Goal: Task Accomplishment & Management: Use online tool/utility

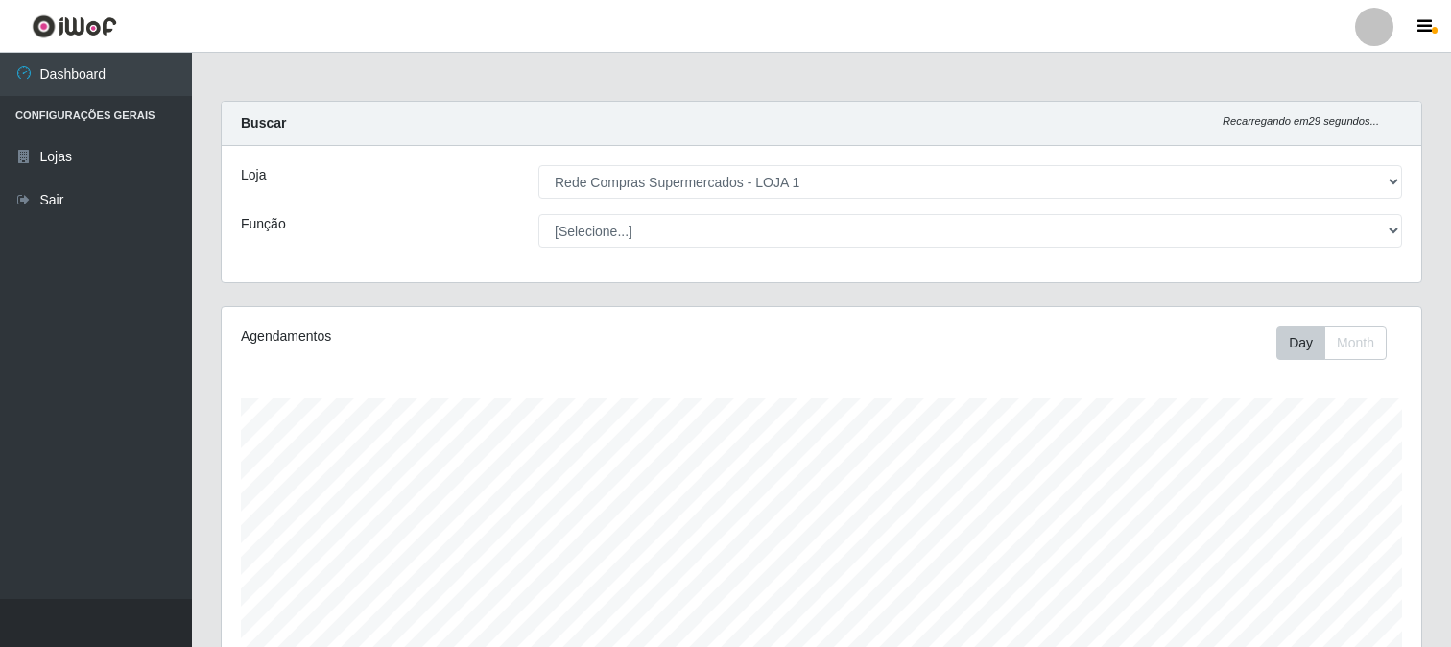
select select "158"
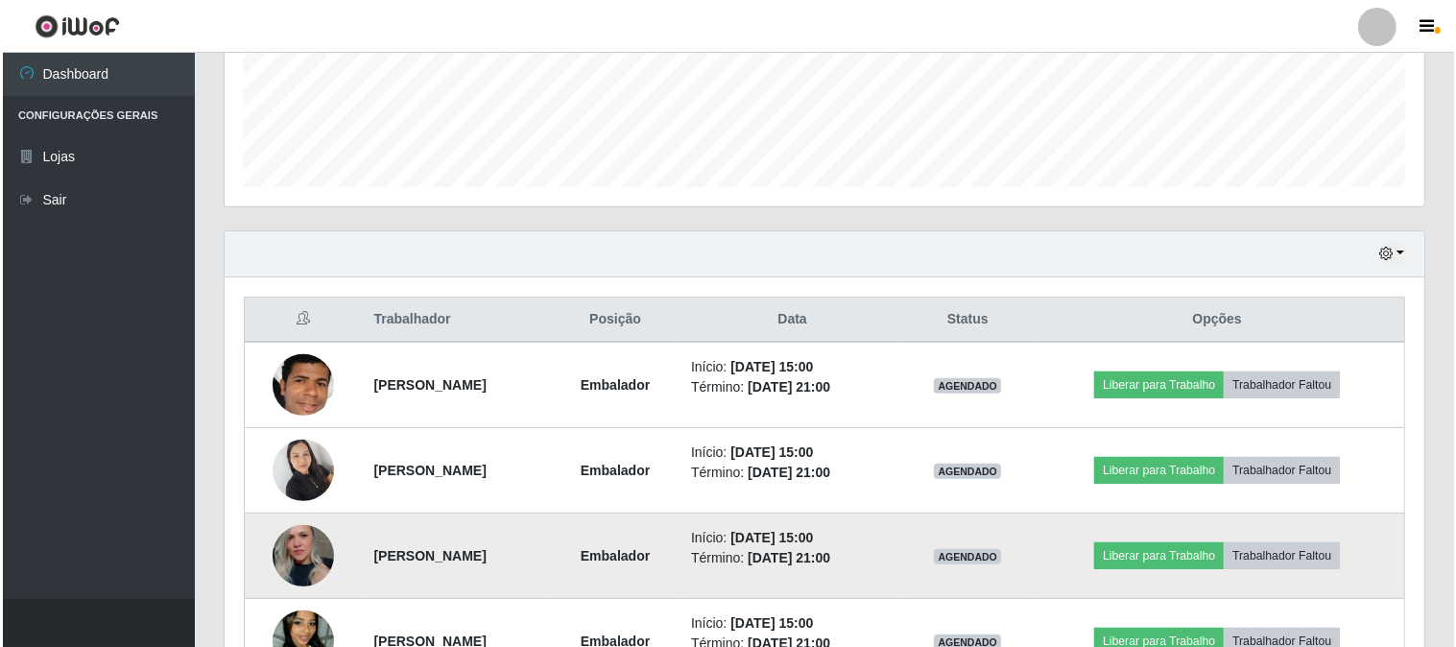
scroll to position [628, 0]
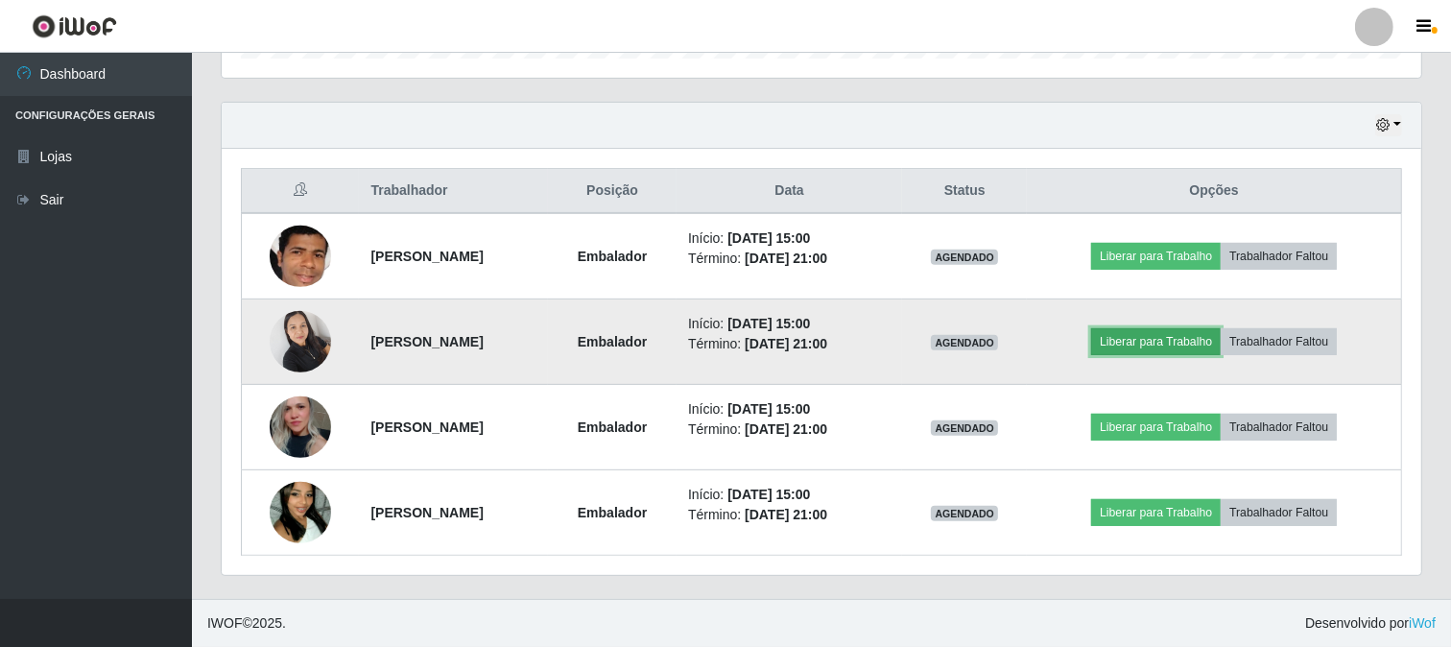
click at [1148, 333] on button "Liberar para Trabalho" at bounding box center [1156, 341] width 130 height 27
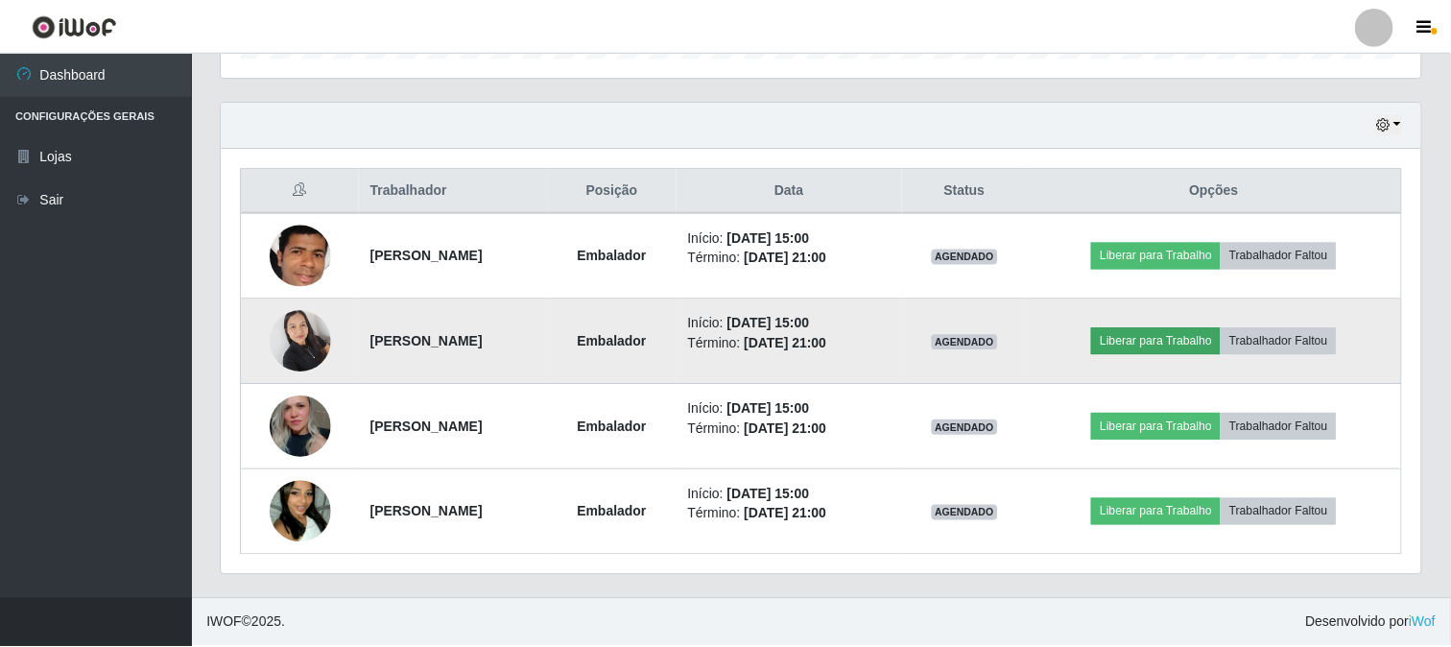
scroll to position [397, 1187]
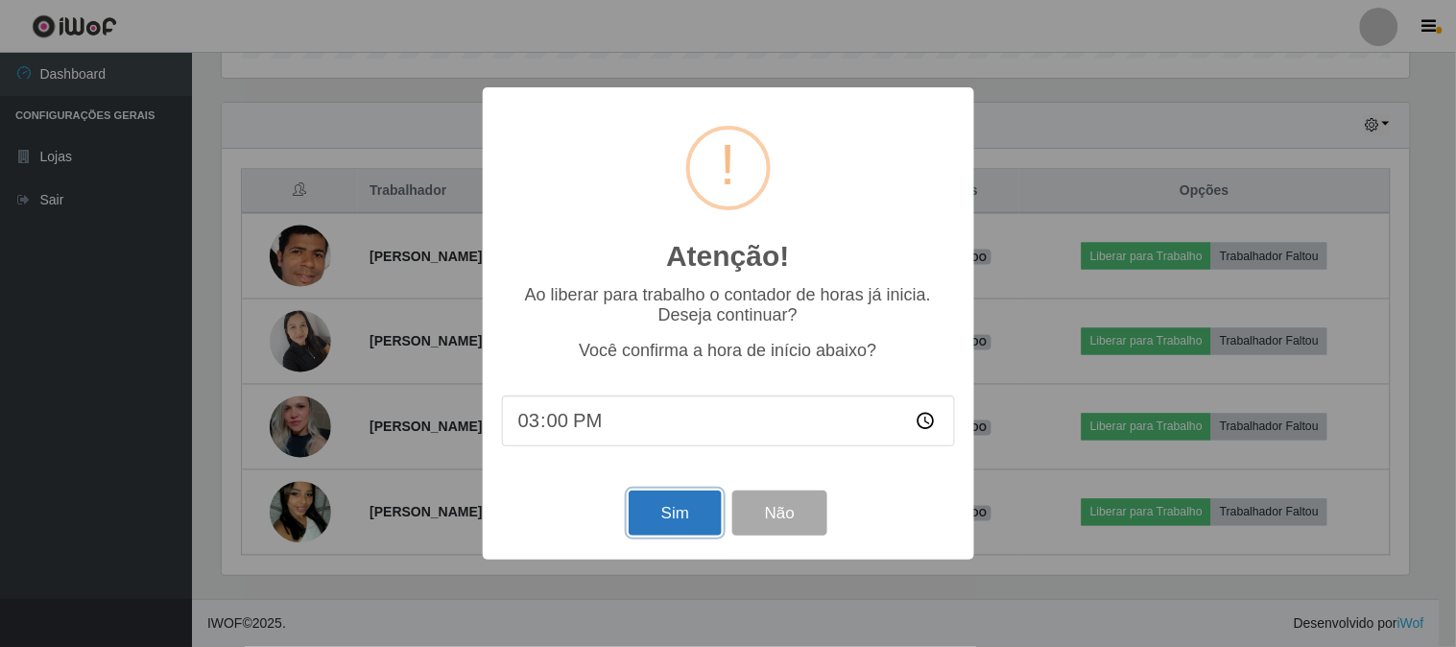
click at [663, 499] on button "Sim" at bounding box center [675, 512] width 93 height 45
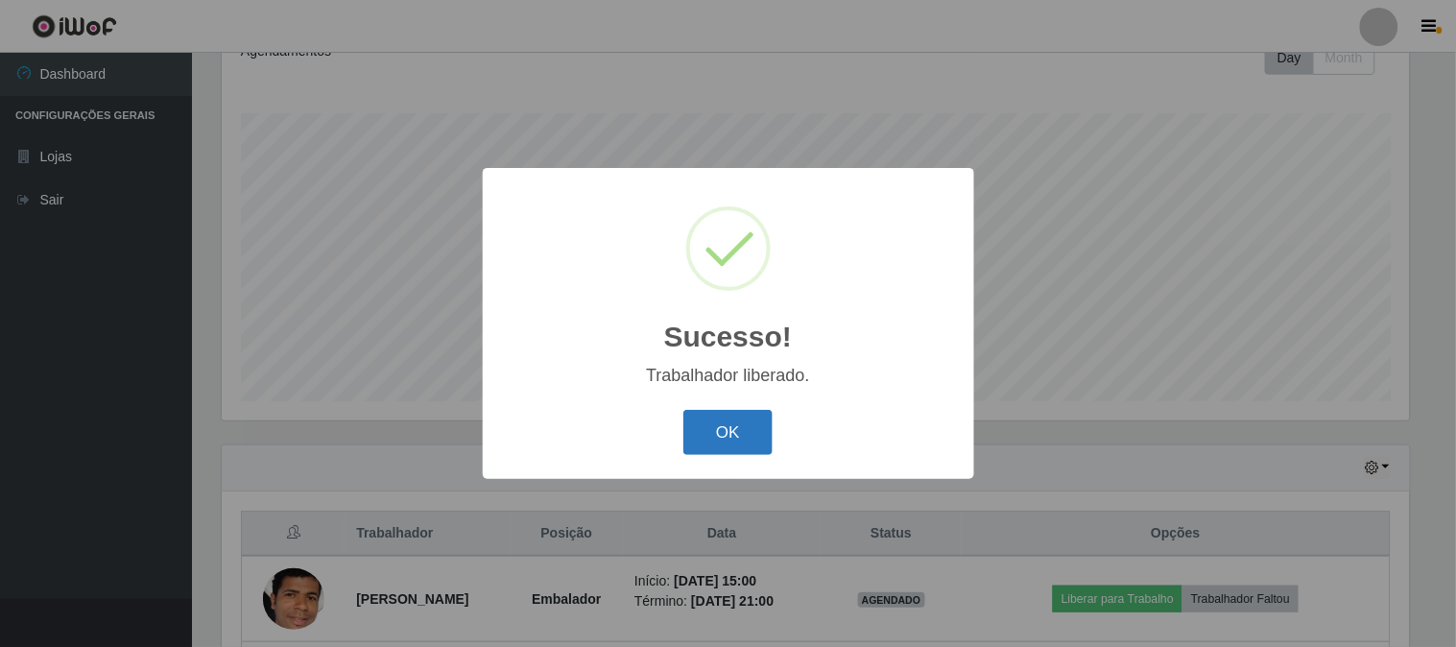
click at [726, 430] on button "OK" at bounding box center [727, 432] width 89 height 45
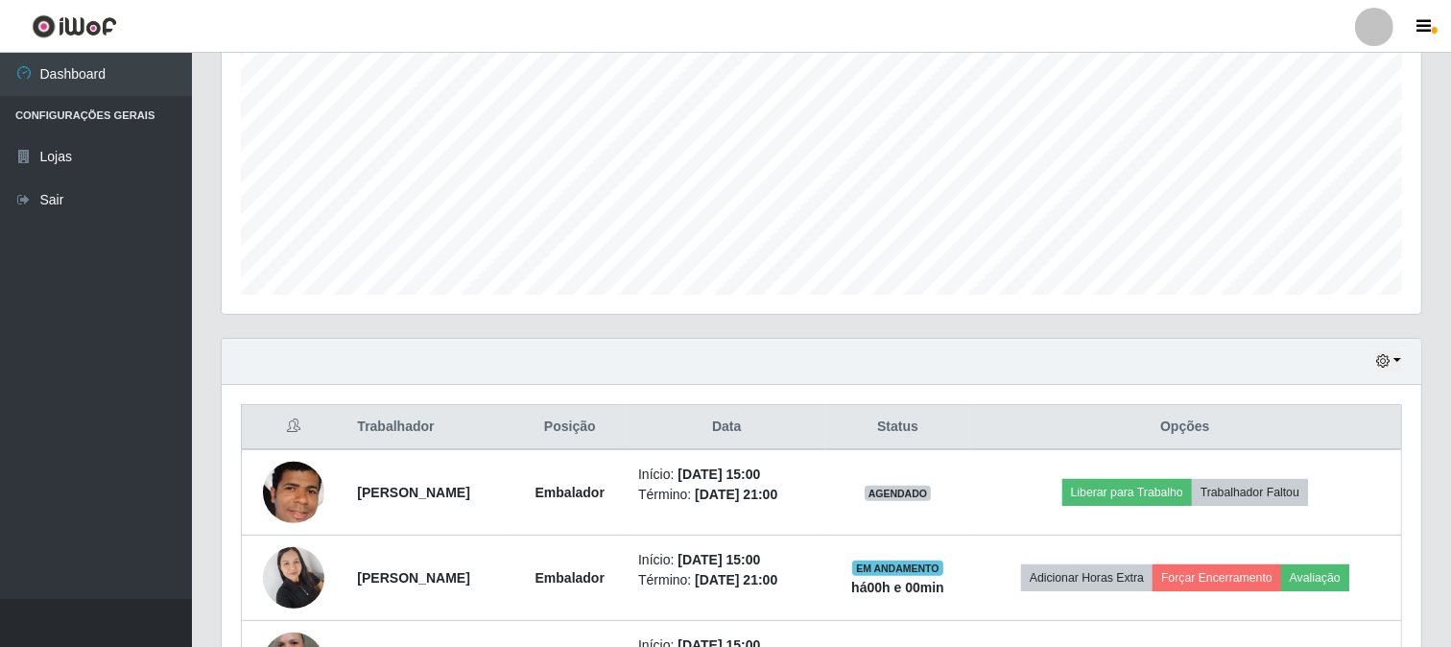
scroll to position [499, 0]
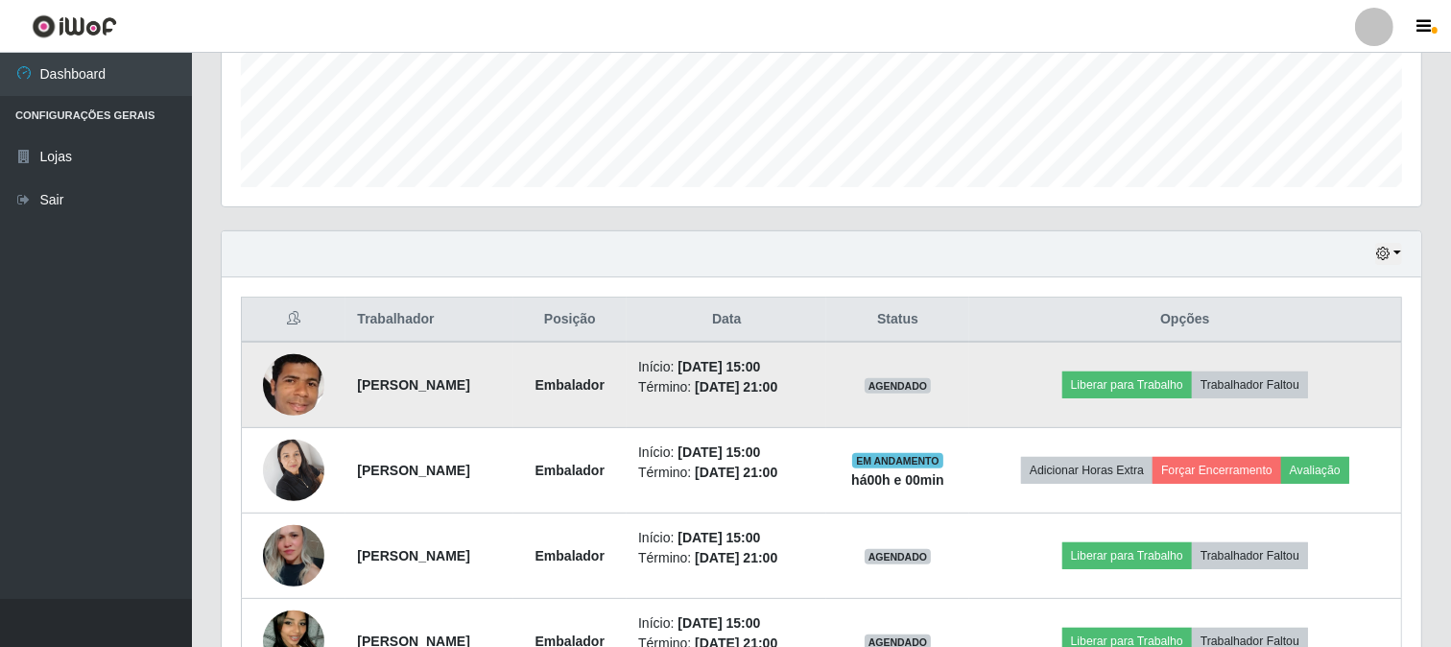
click at [1108, 368] on td "Liberar para Trabalho Trabalhador Faltou" at bounding box center [1185, 385] width 433 height 86
click at [1101, 377] on button "Liberar para Trabalho" at bounding box center [1127, 384] width 130 height 27
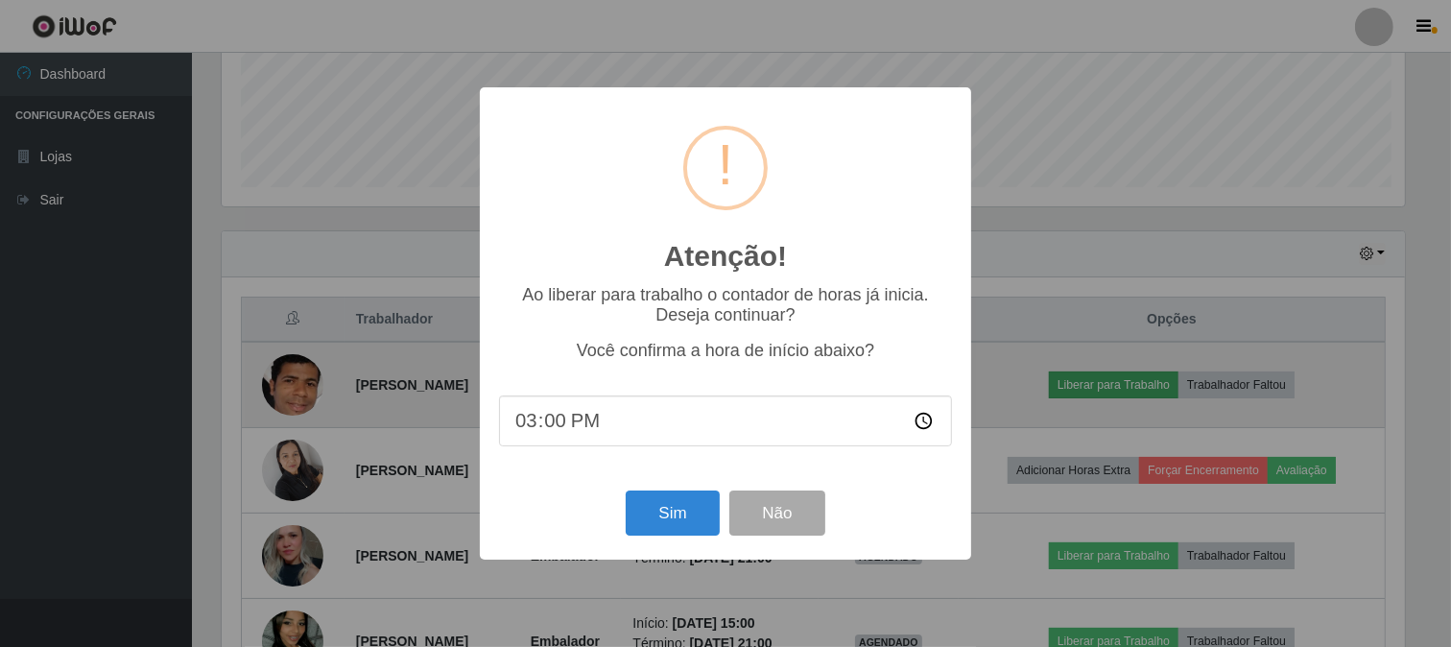
scroll to position [397, 1187]
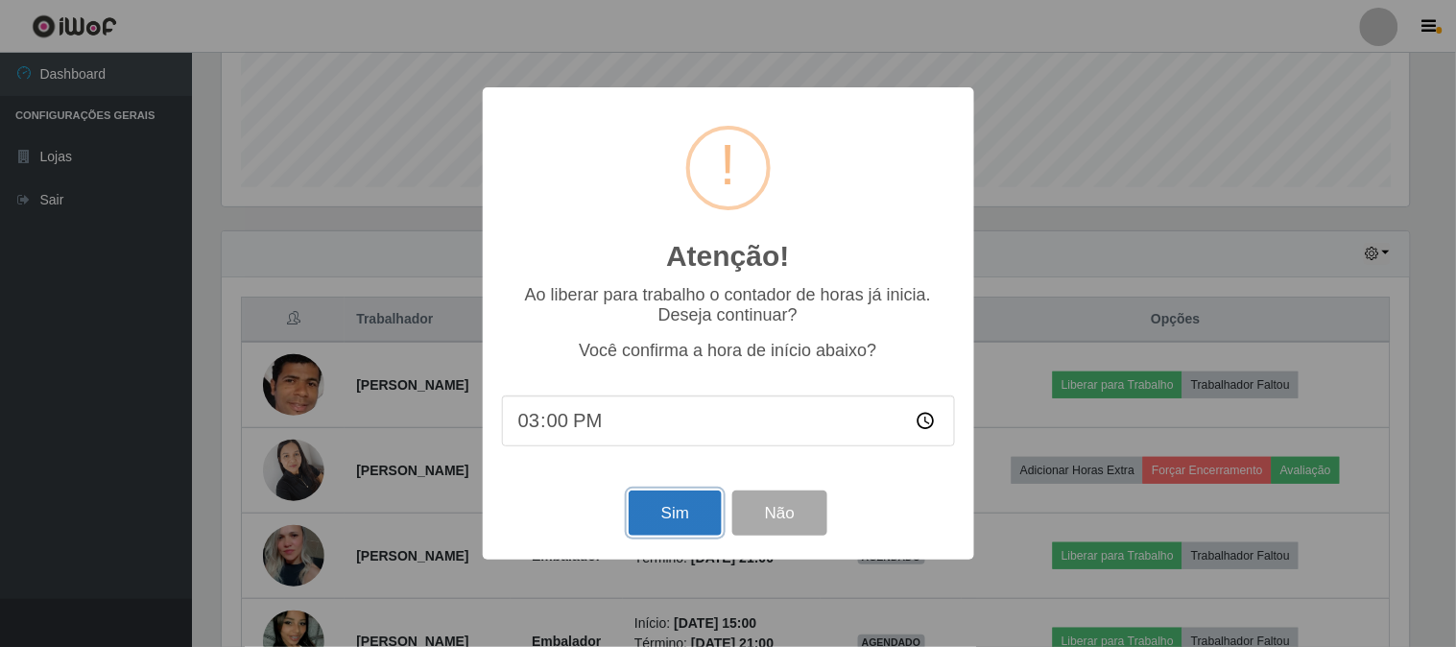
click at [665, 510] on button "Sim" at bounding box center [675, 512] width 93 height 45
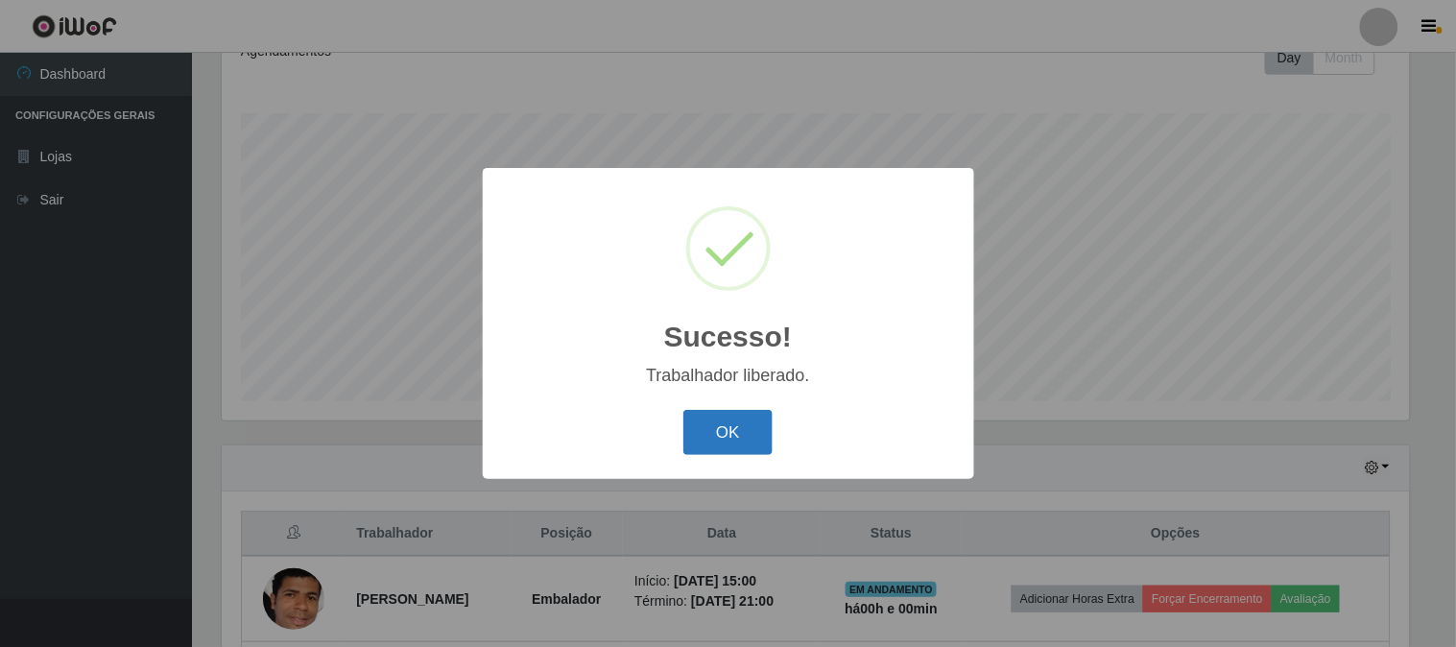
click at [752, 434] on button "OK" at bounding box center [727, 432] width 89 height 45
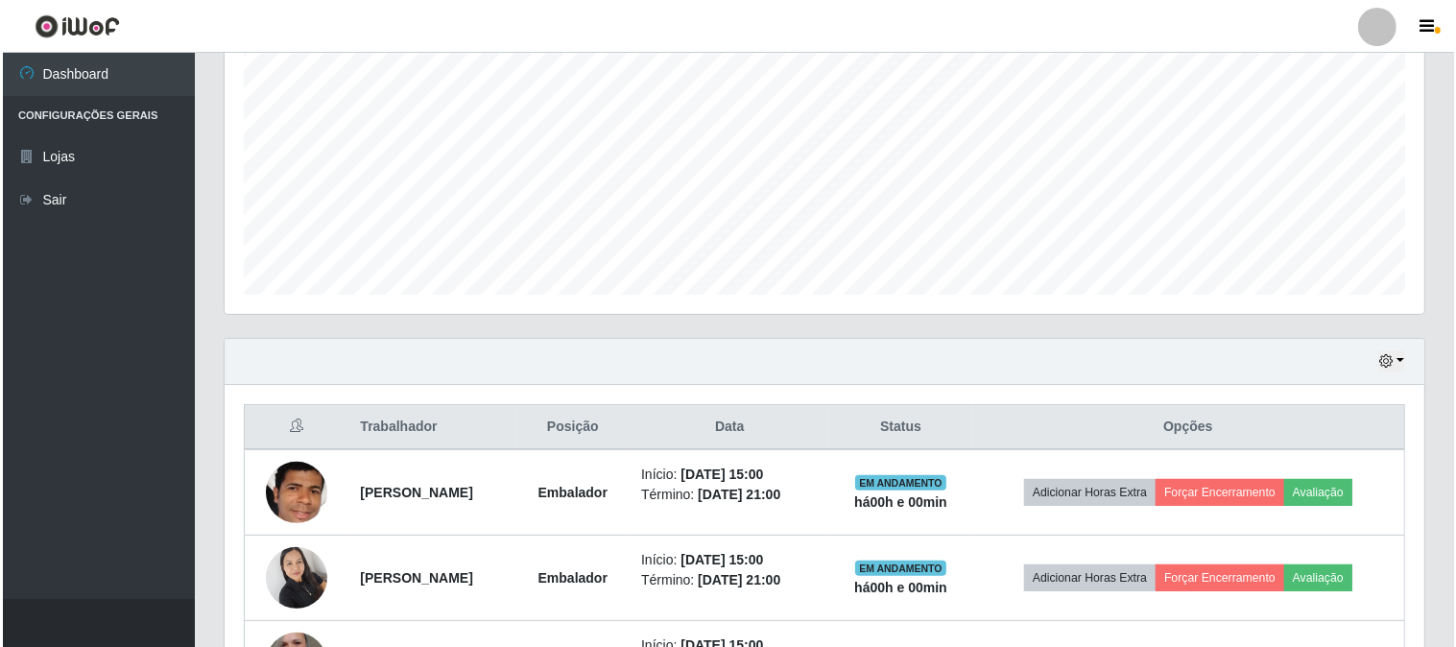
scroll to position [628, 0]
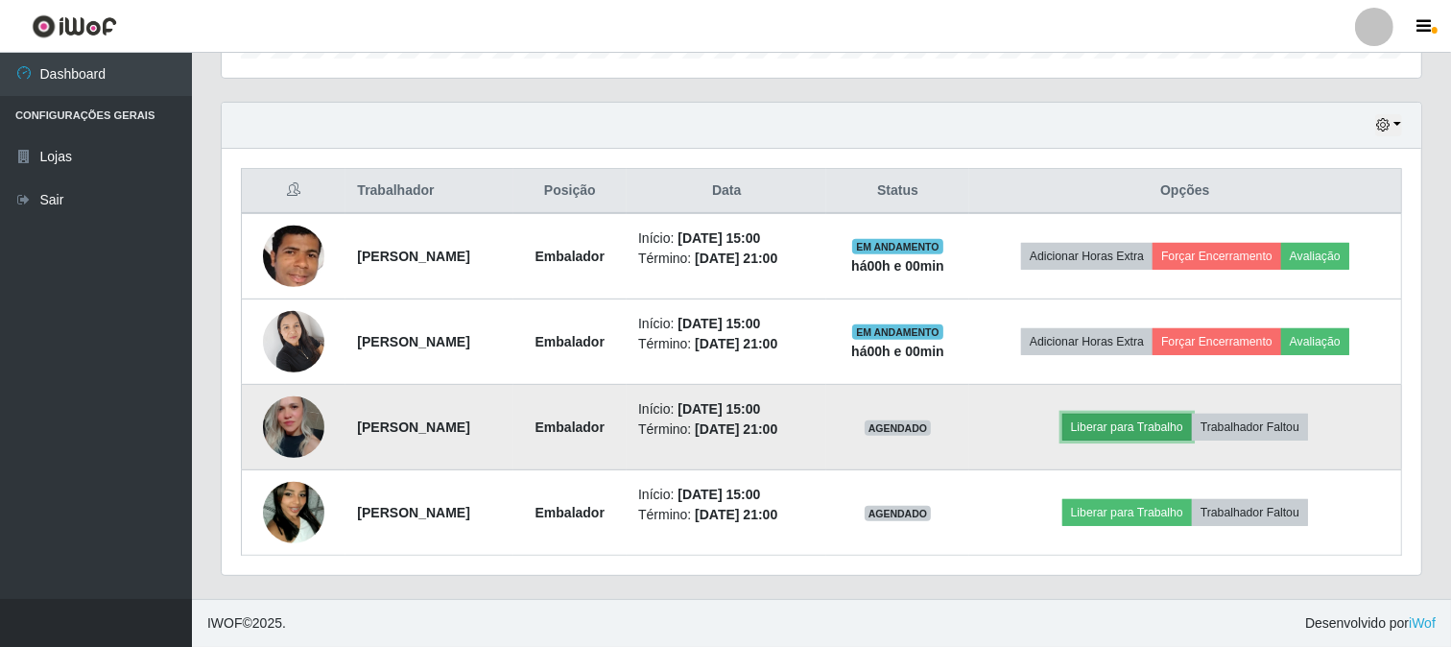
click at [1150, 414] on button "Liberar para Trabalho" at bounding box center [1127, 427] width 130 height 27
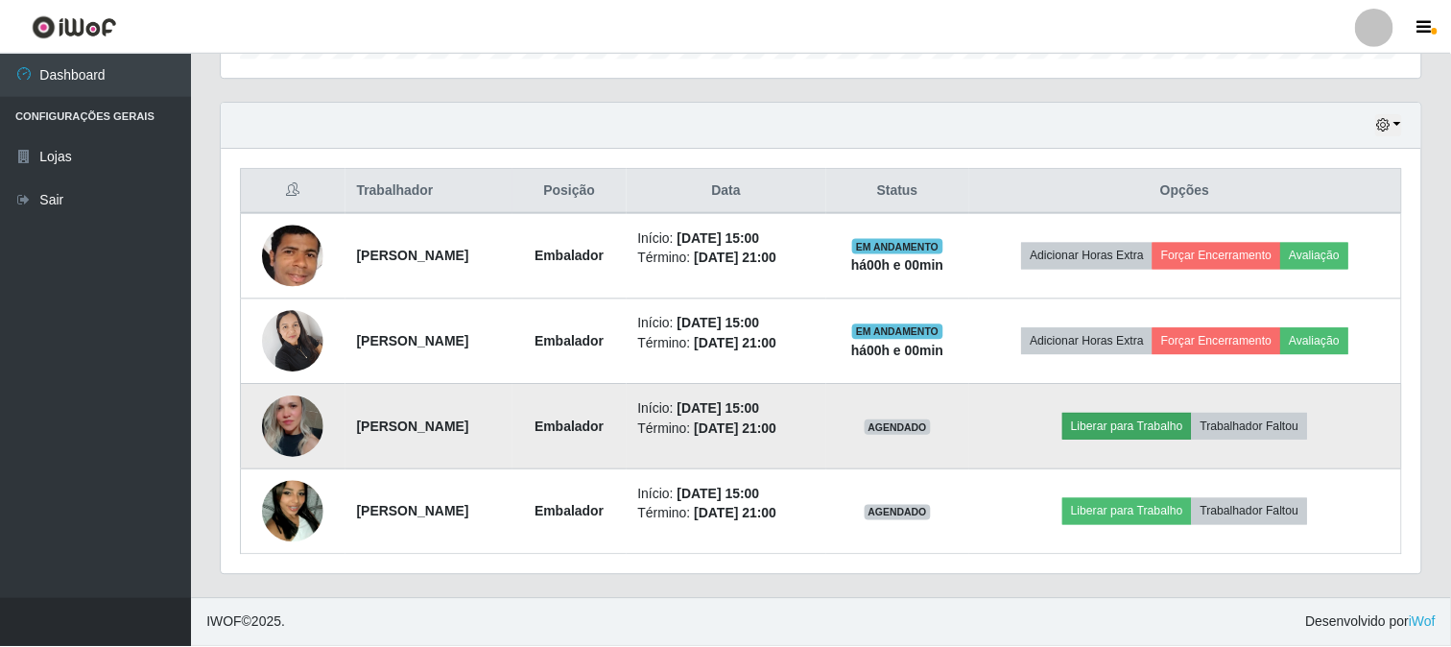
scroll to position [397, 1187]
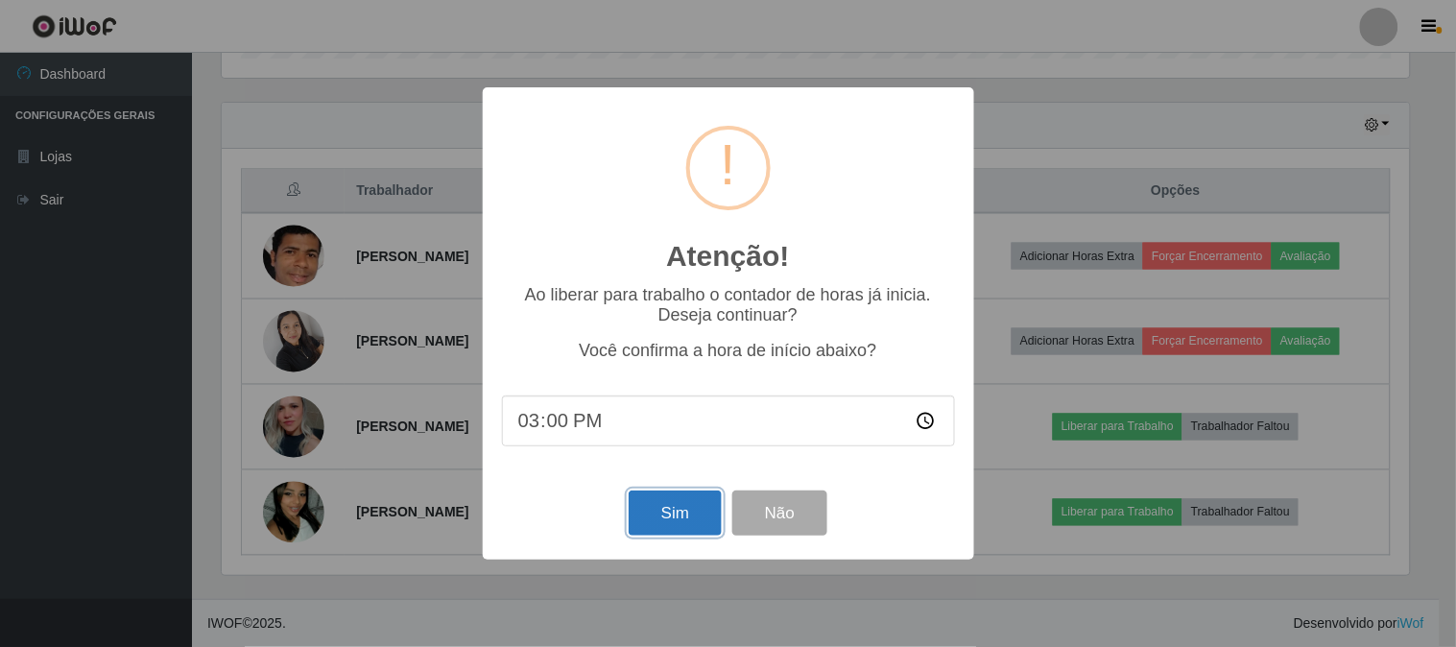
click at [676, 499] on button "Sim" at bounding box center [675, 512] width 93 height 45
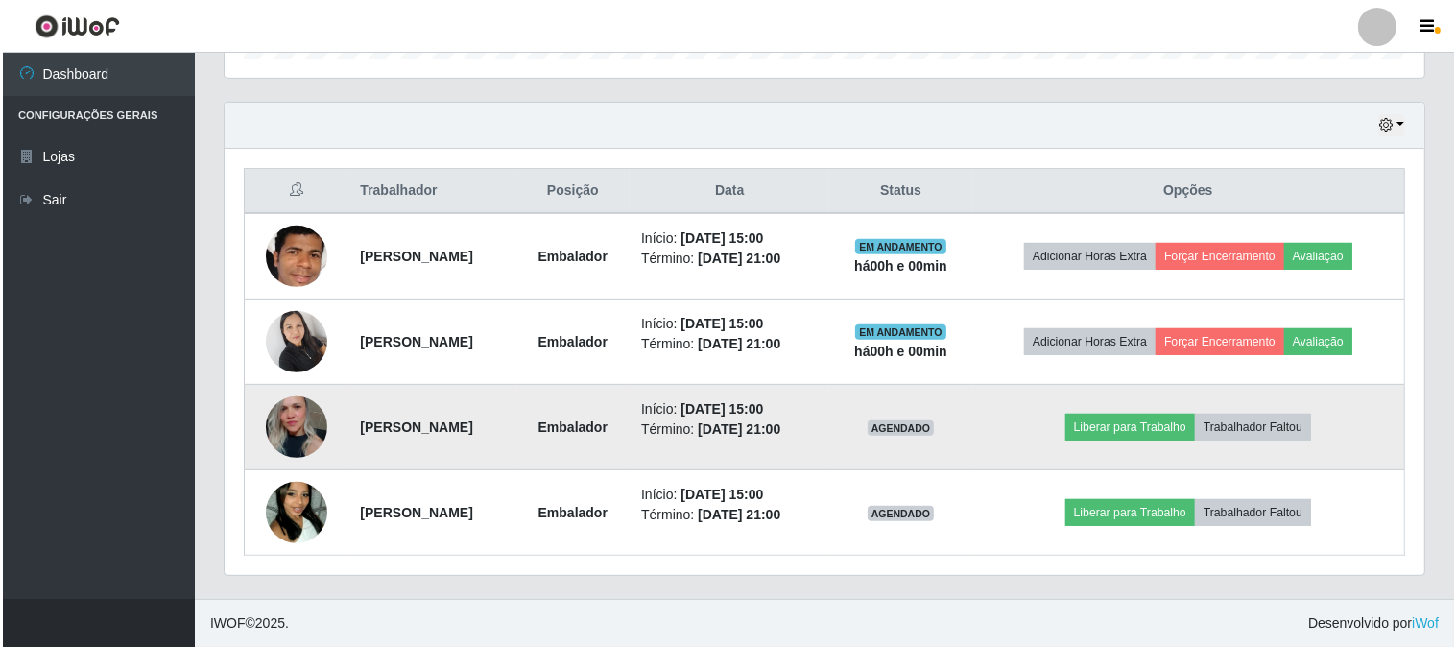
scroll to position [0, 0]
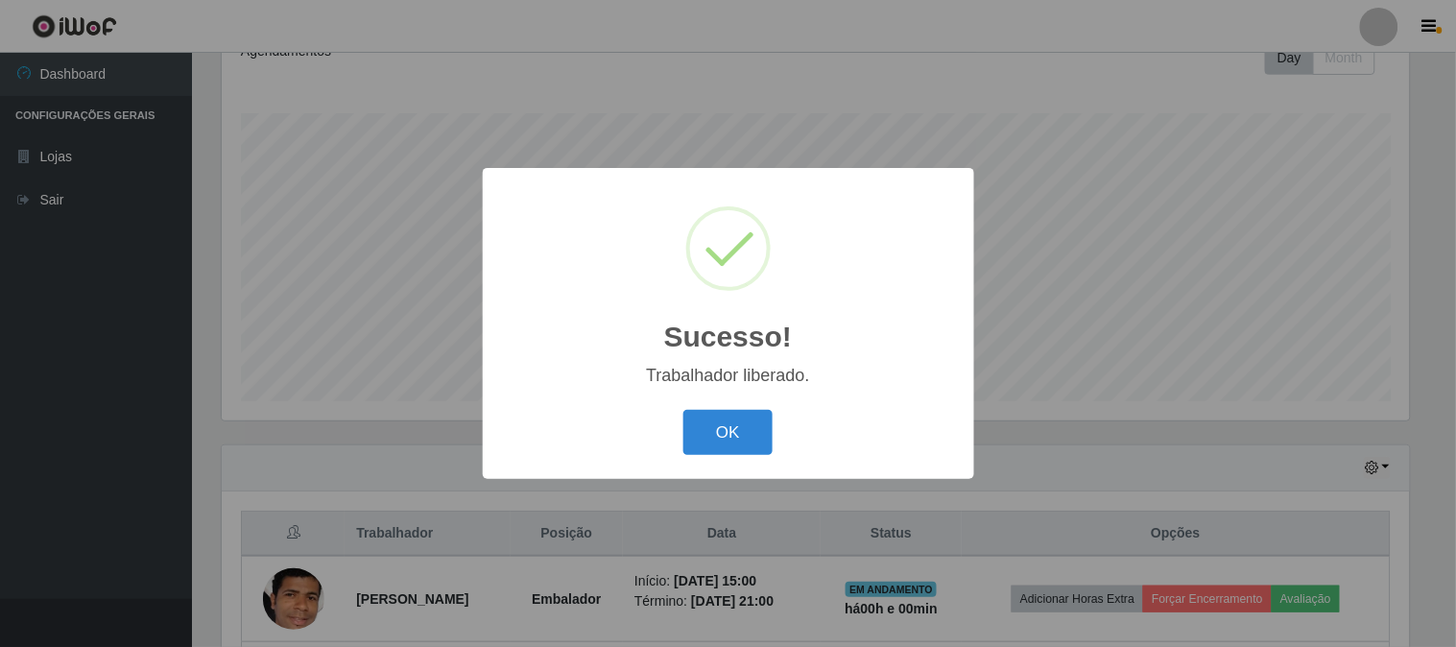
click at [742, 400] on div "Sucesso! × Trabalhador liberado. OK Cancel" at bounding box center [728, 323] width 491 height 311
click at [745, 448] on button "OK" at bounding box center [727, 432] width 89 height 45
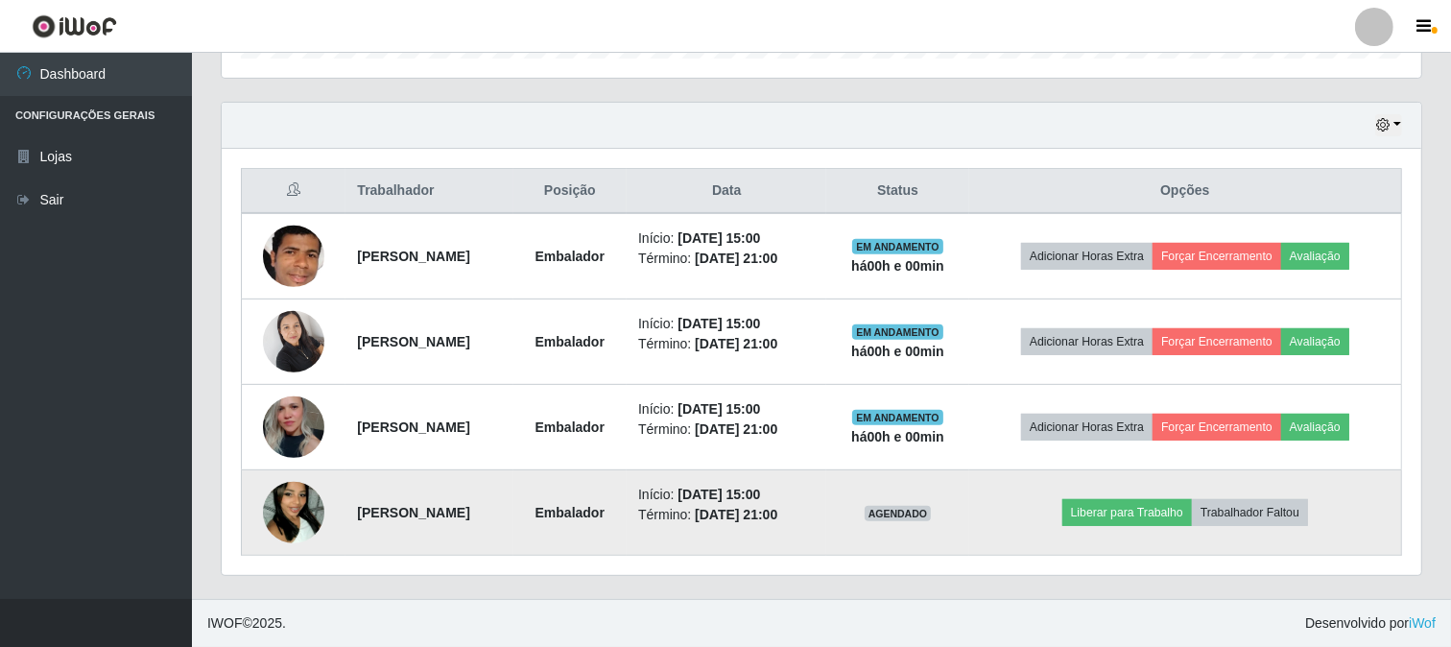
click at [293, 510] on img at bounding box center [293, 512] width 61 height 109
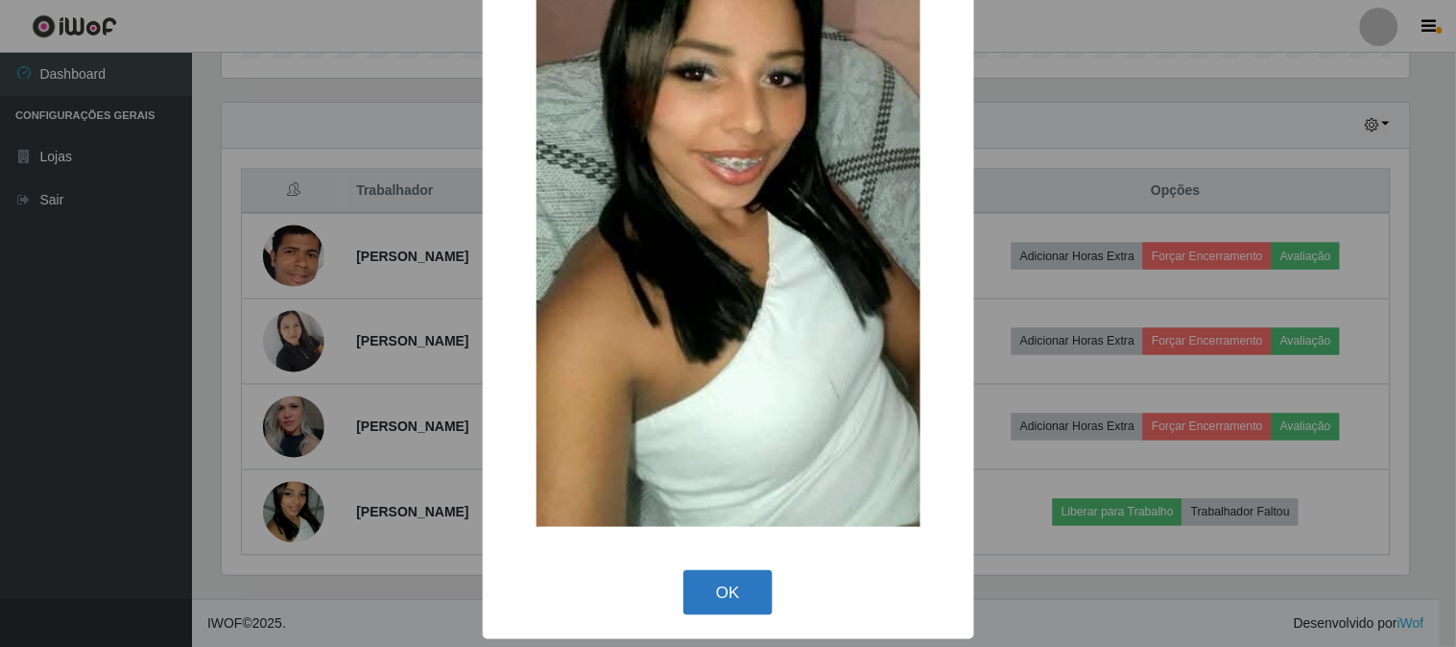
click at [722, 592] on button "OK" at bounding box center [727, 592] width 89 height 45
